Goal: Information Seeking & Learning: Learn about a topic

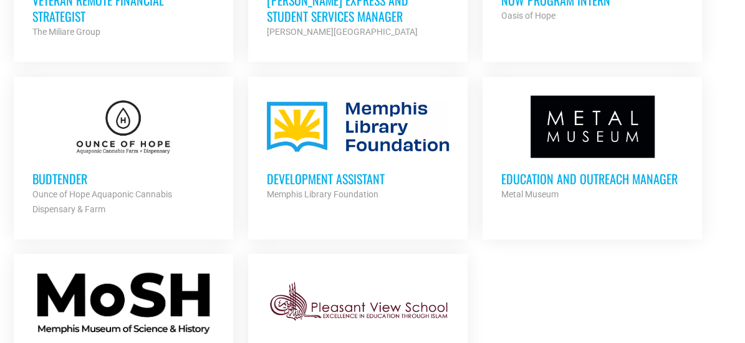
scroll to position [1433, 0]
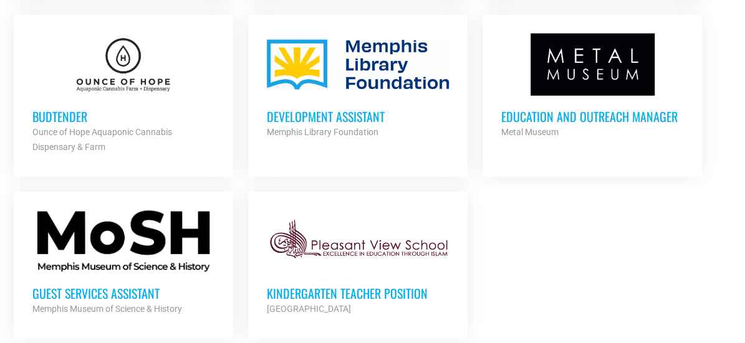
click at [361, 108] on h3 "Development Assistant" at bounding box center [358, 116] width 183 height 16
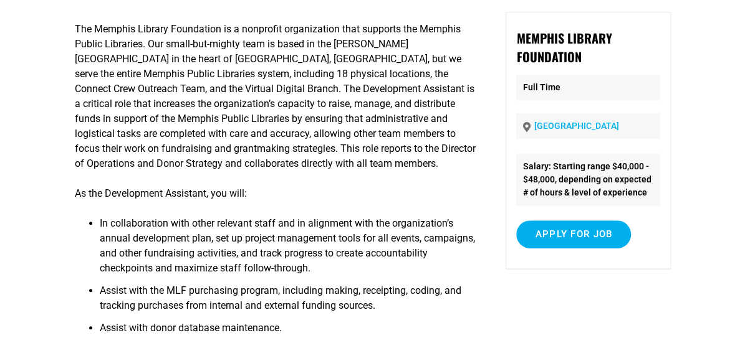
scroll to position [187, 0]
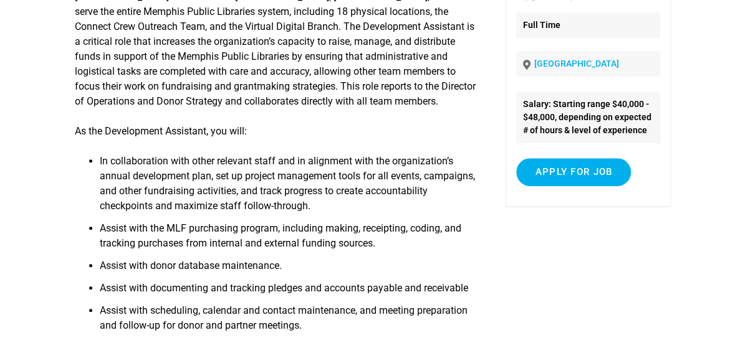
click at [361, 212] on li "In collaboration with other relevant staff and in alignment with the organizati…" at bounding box center [288, 187] width 376 height 67
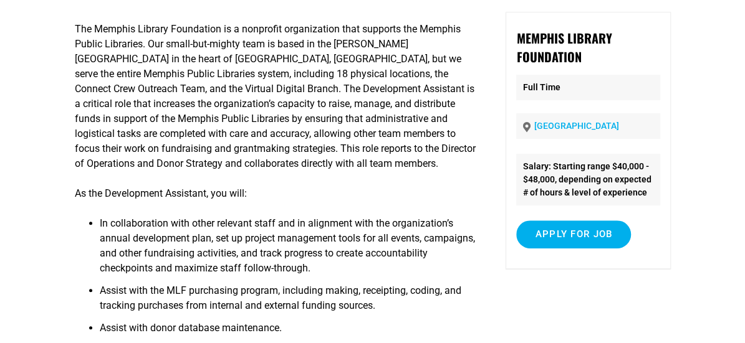
scroll to position [0, 0]
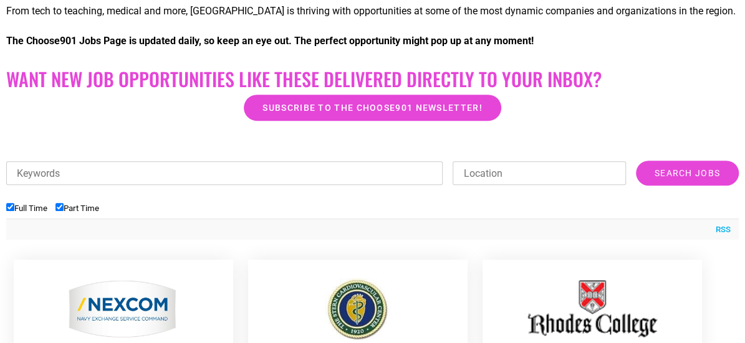
scroll to position [125, 0]
